Goal: Transaction & Acquisition: Subscribe to service/newsletter

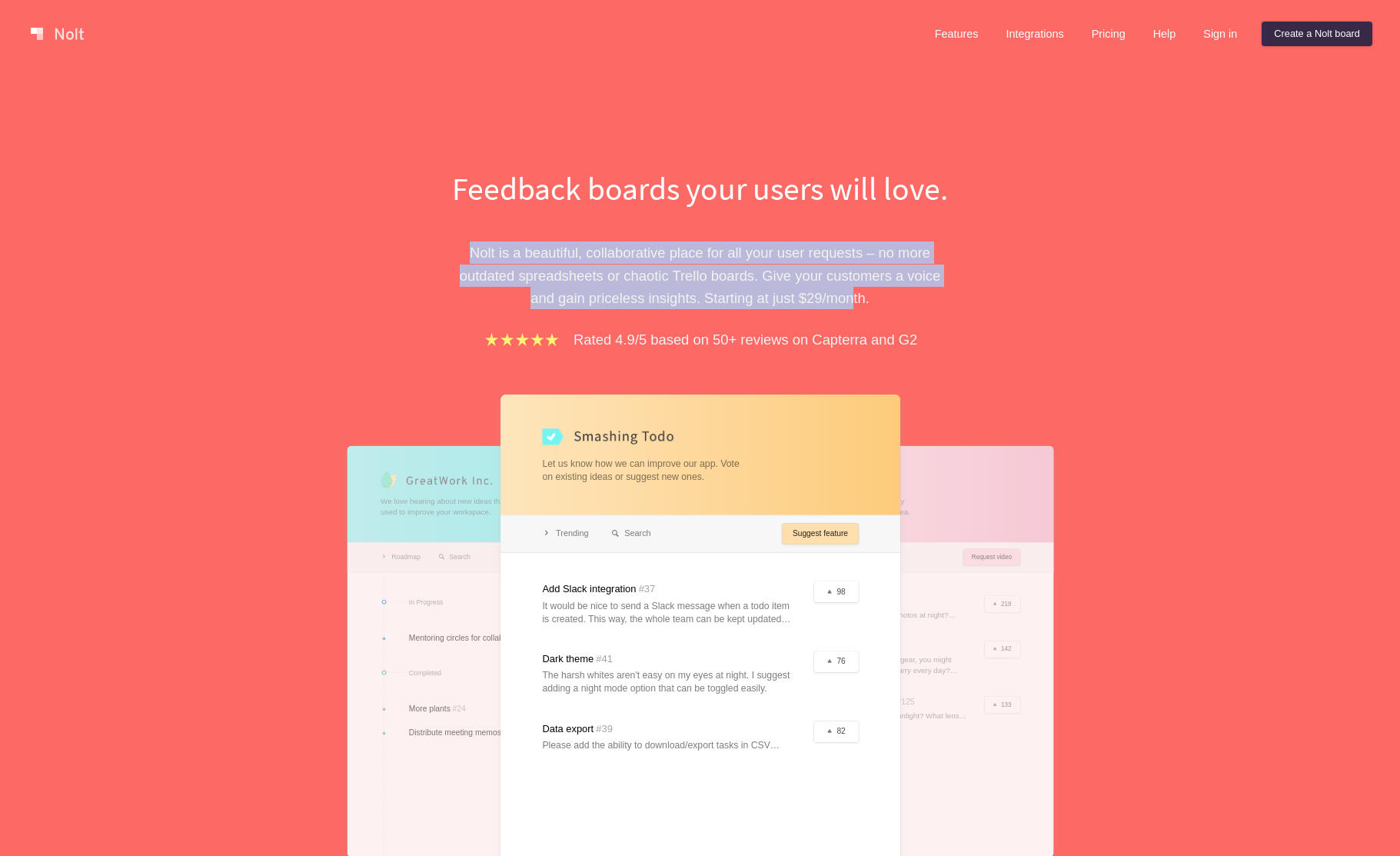
click at [869, 287] on div "Feedback boards your users will love. [PERSON_NAME] is a beautiful, collaborati…" at bounding box center [700, 588] width 692 height 844
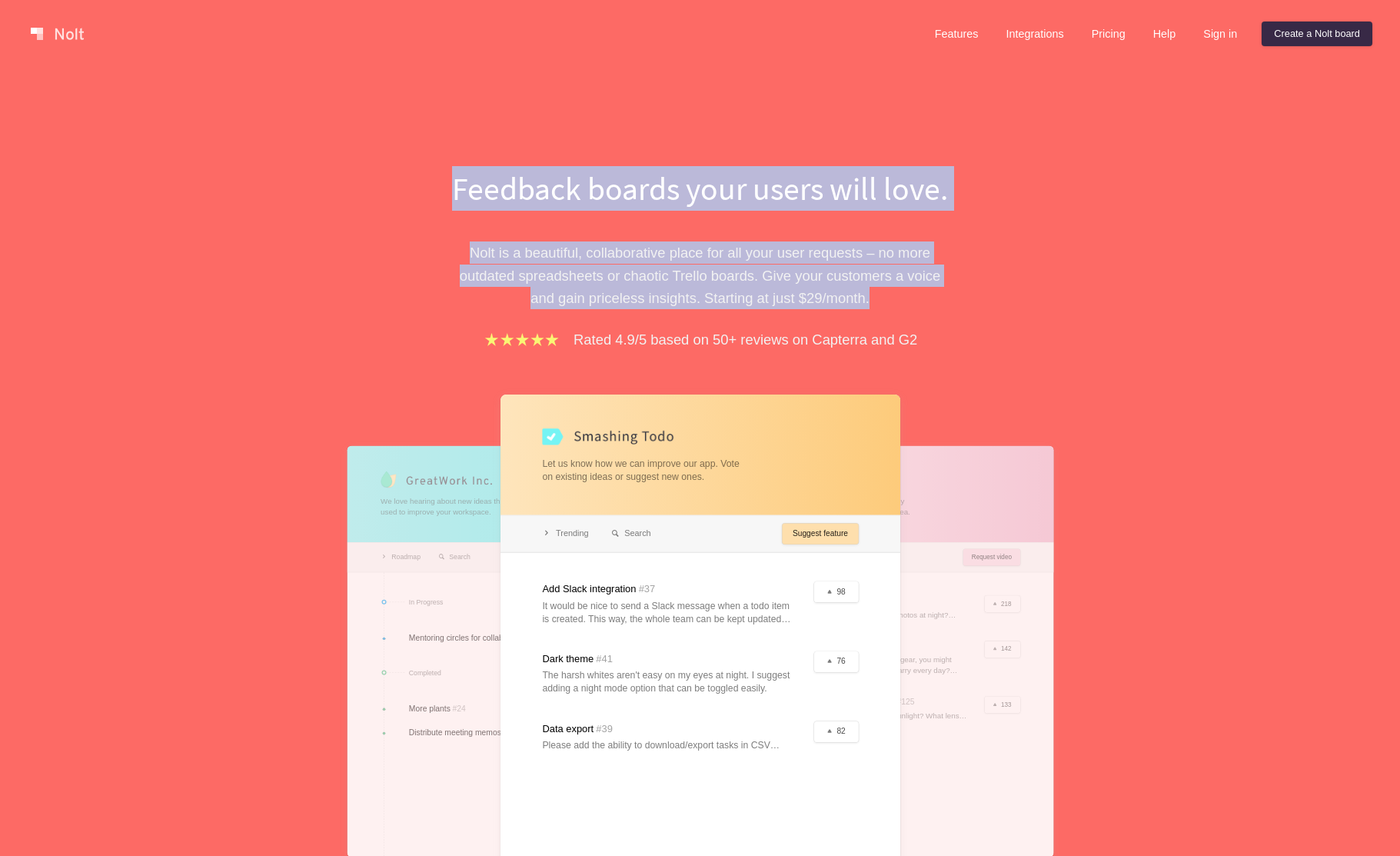
drag, startPoint x: 926, startPoint y: 304, endPoint x: 303, endPoint y: 174, distance: 636.4
click at [303, 174] on div "Feedback boards your users will love. [PERSON_NAME] is a beautiful, collaborati…" at bounding box center [700, 548] width 1400 height 961
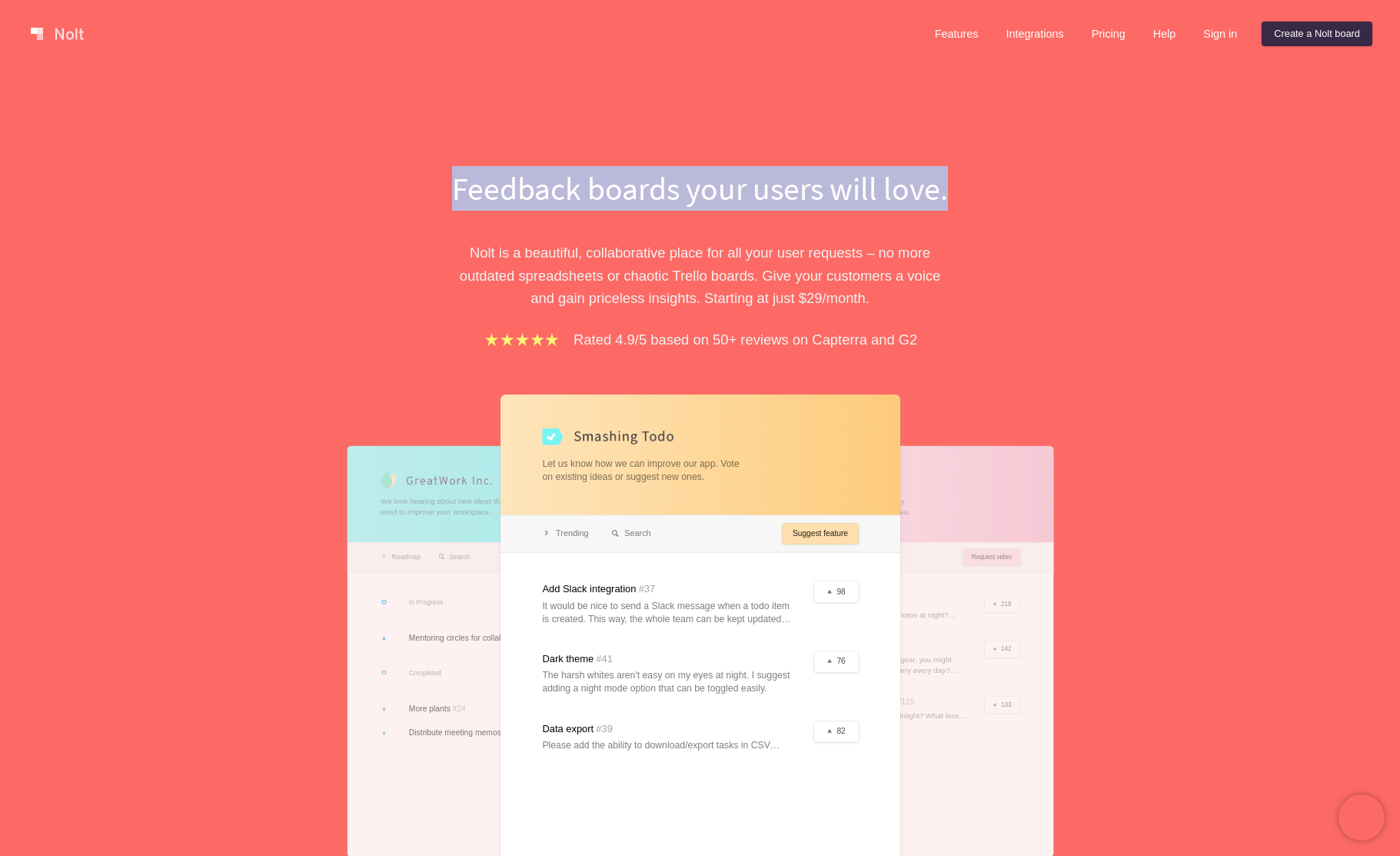
drag, startPoint x: 416, startPoint y: 178, endPoint x: 1023, endPoint y: 200, distance: 607.4
click at [1008, 193] on div "Feedback boards your users will love. [PERSON_NAME] is a beautiful, collaborati…" at bounding box center [700, 548] width 1400 height 961
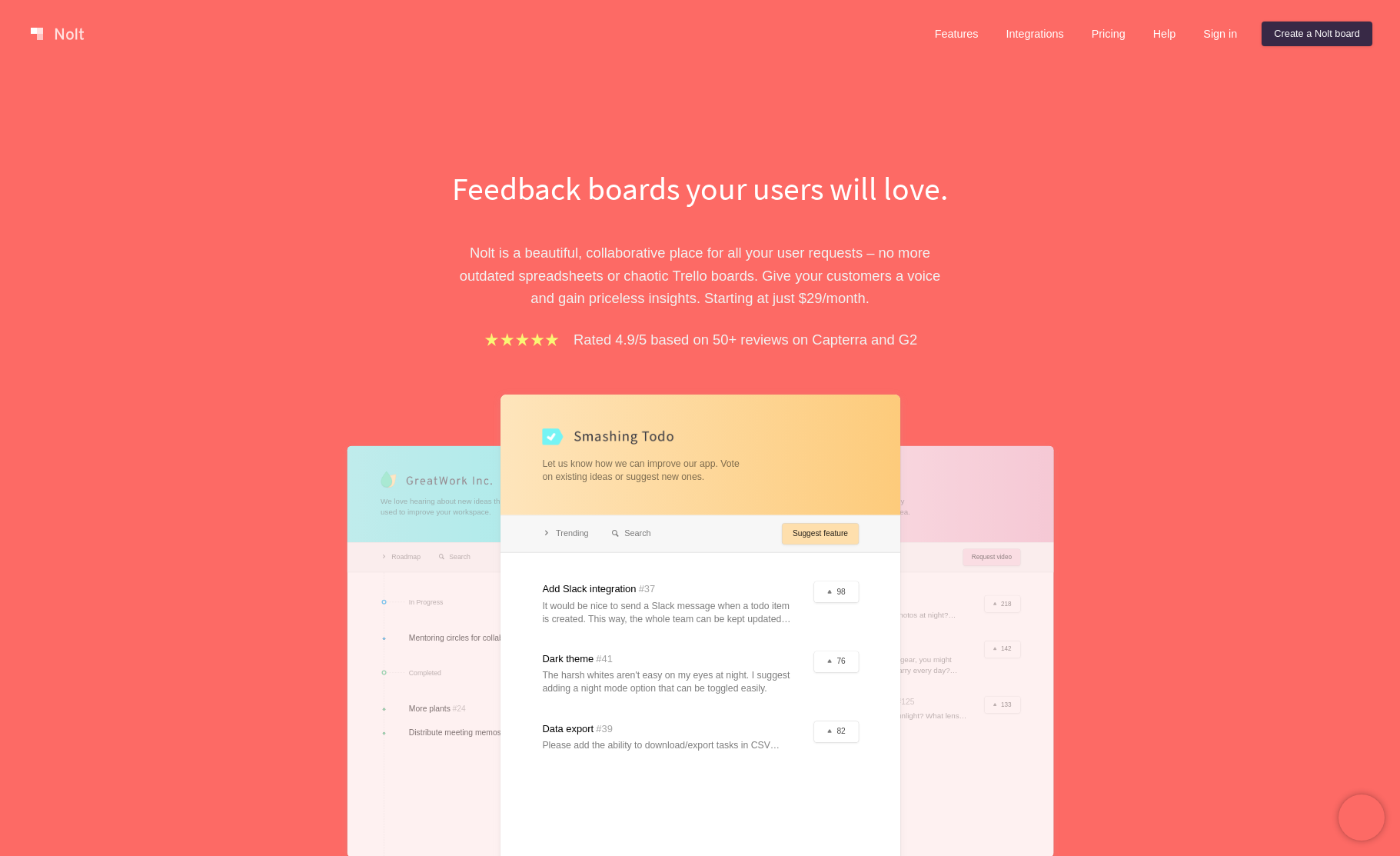
click at [953, 273] on p "[PERSON_NAME] is a beautiful, collaborative place for all your user requests – …" at bounding box center [700, 275] width 531 height 68
drag, startPoint x: 607, startPoint y: 416, endPoint x: 760, endPoint y: 479, distance: 165.5
click at [744, 481] on div at bounding box center [700, 651] width 399 height 514
drag, startPoint x: 632, startPoint y: 576, endPoint x: 769, endPoint y: 621, distance: 144.2
click at [689, 645] on div at bounding box center [700, 651] width 399 height 514
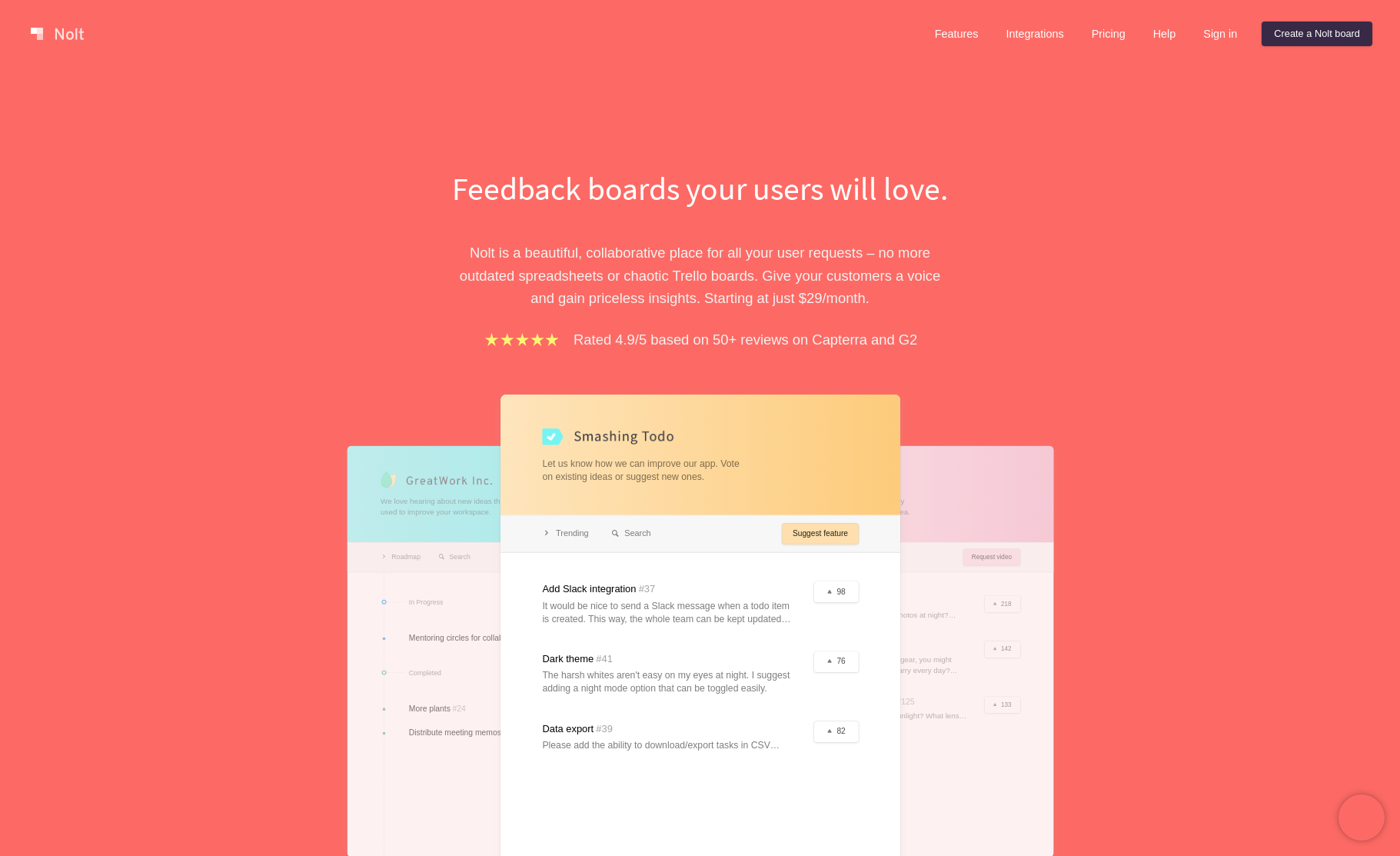
drag, startPoint x: 813, startPoint y: 591, endPoint x: 801, endPoint y: 562, distance: 31.4
click at [799, 587] on div at bounding box center [700, 651] width 399 height 514
drag, startPoint x: 811, startPoint y: 535, endPoint x: 1041, endPoint y: 217, distance: 392.5
click at [815, 532] on div at bounding box center [700, 651] width 399 height 514
click at [1096, 33] on link "Pricing" at bounding box center [1108, 33] width 59 height 24
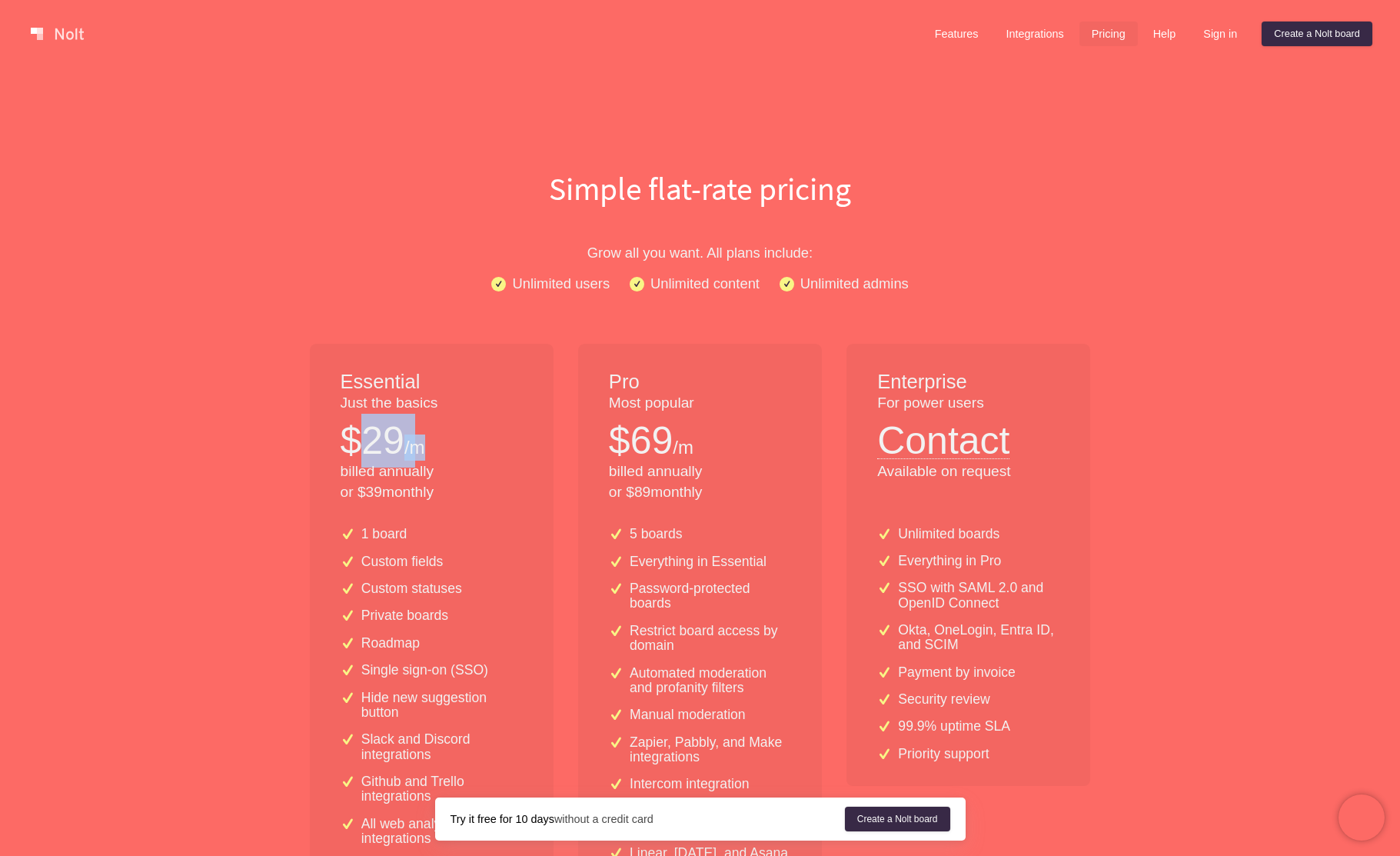
drag, startPoint x: 363, startPoint y: 431, endPoint x: 466, endPoint y: 443, distance: 103.7
click at [465, 442] on div "$ 29 /m" at bounding box center [432, 440] width 183 height 54
drag, startPoint x: 332, startPoint y: 432, endPoint x: 327, endPoint y: 425, distance: 8.6
click at [327, 425] on div "Essential Just the basics $ 29 /m billed annually or $ 39 monthly" at bounding box center [431, 429] width 244 height 170
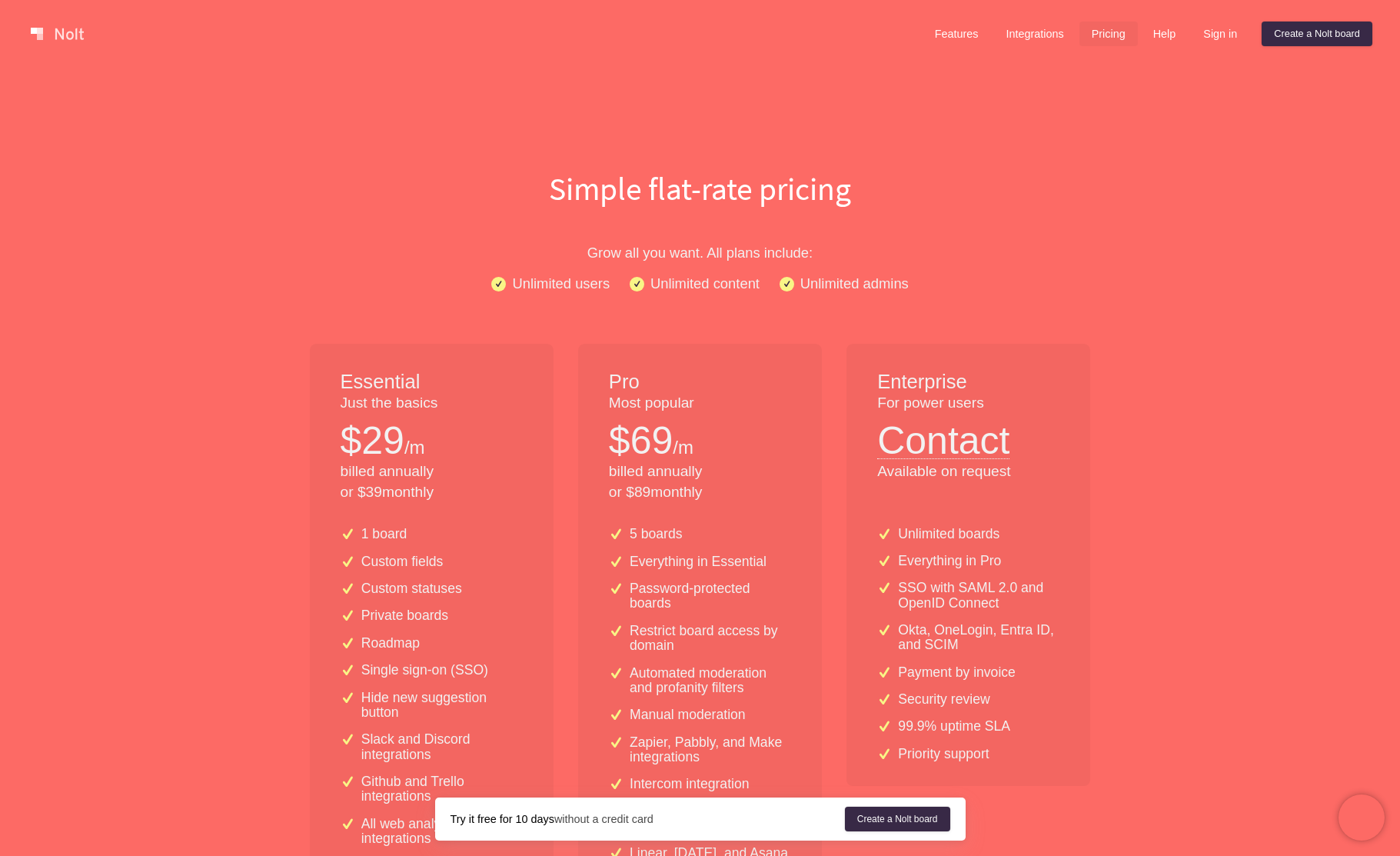
click at [24, 42] on link at bounding box center [57, 33] width 65 height 24
